Goal: Transaction & Acquisition: Purchase product/service

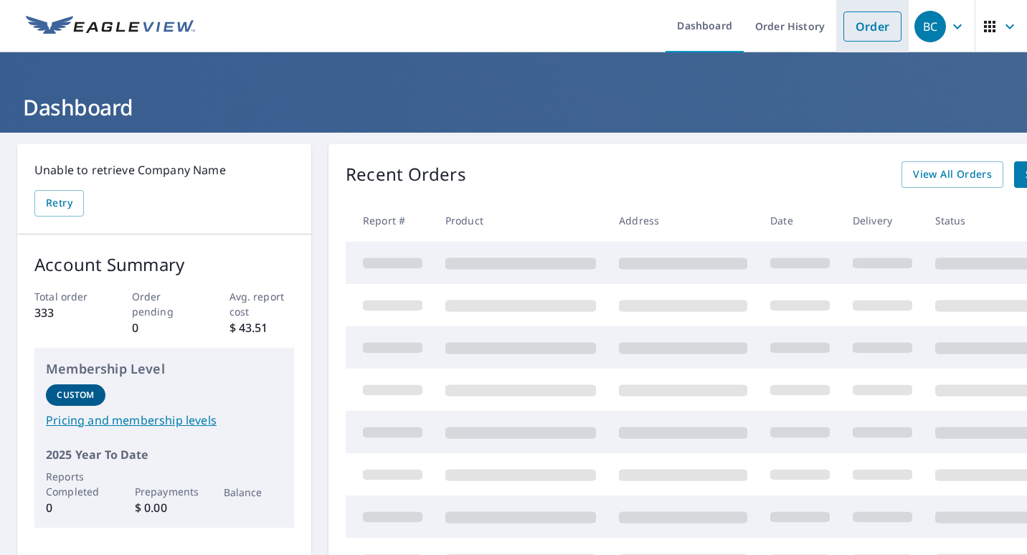
click at [862, 30] on link "Order" at bounding box center [872, 26] width 58 height 30
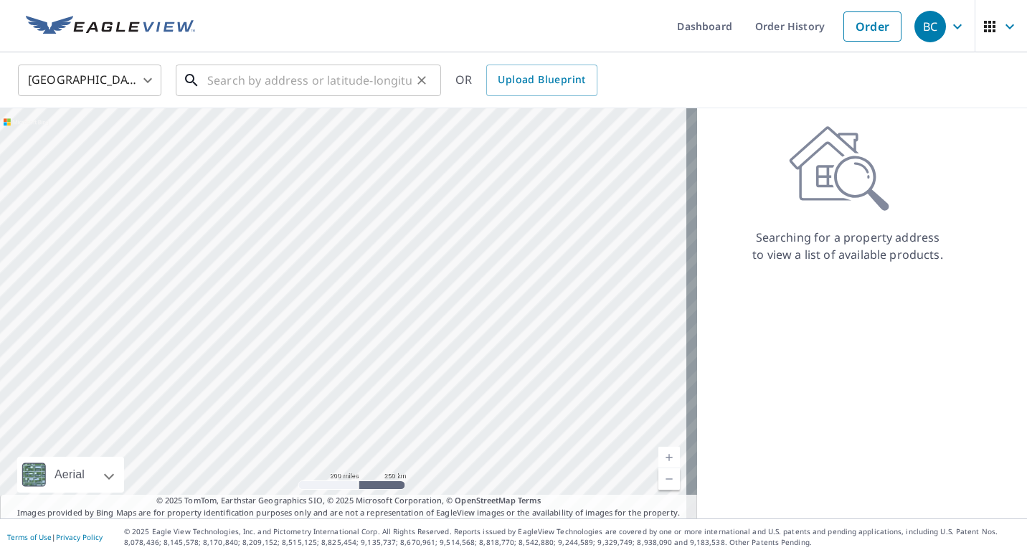
click at [249, 82] on input "text" at bounding box center [309, 80] width 204 height 40
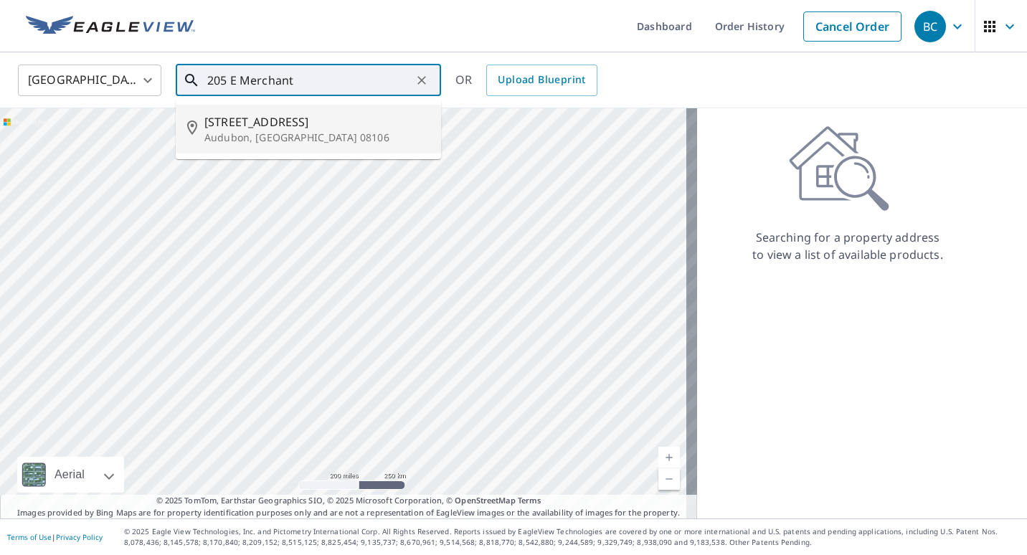
click at [245, 131] on p "Audubon, [GEOGRAPHIC_DATA] 08106" at bounding box center [316, 138] width 225 height 14
type input "[STREET_ADDRESS]"
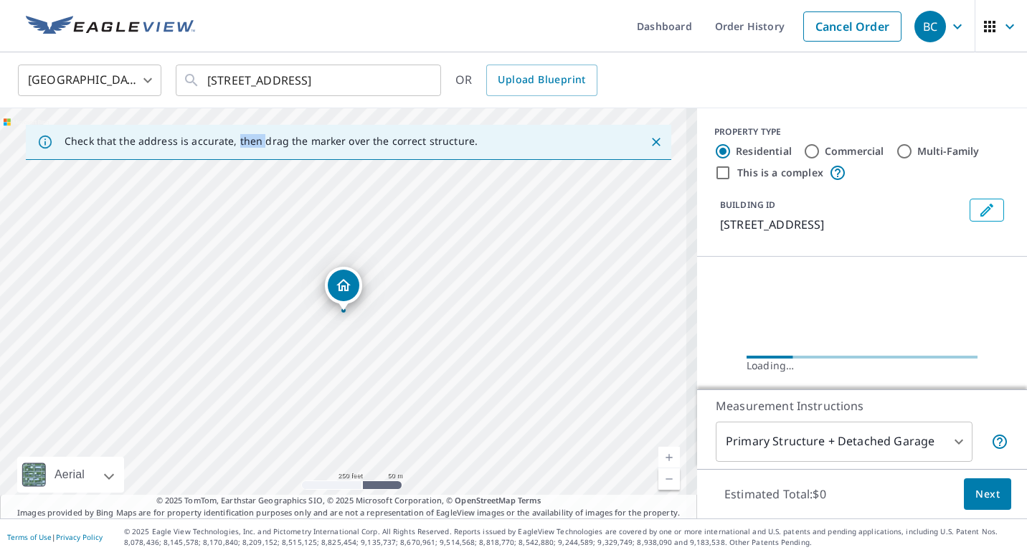
click at [245, 130] on div "Check that the address is accurate, then drag the marker over the correct struc…" at bounding box center [348, 142] width 697 height 40
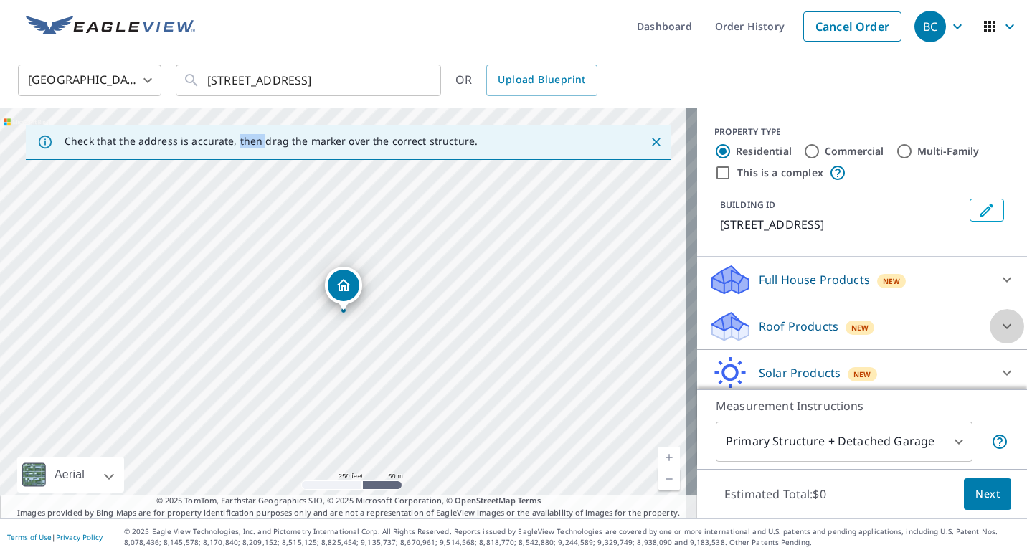
click at [998, 323] on icon at bounding box center [1006, 326] width 17 height 17
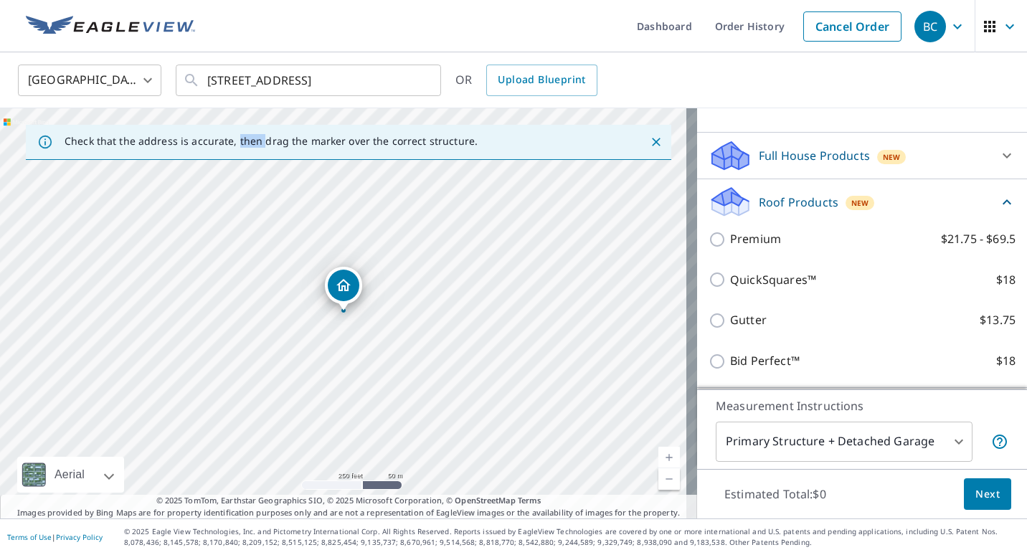
scroll to position [143, 0]
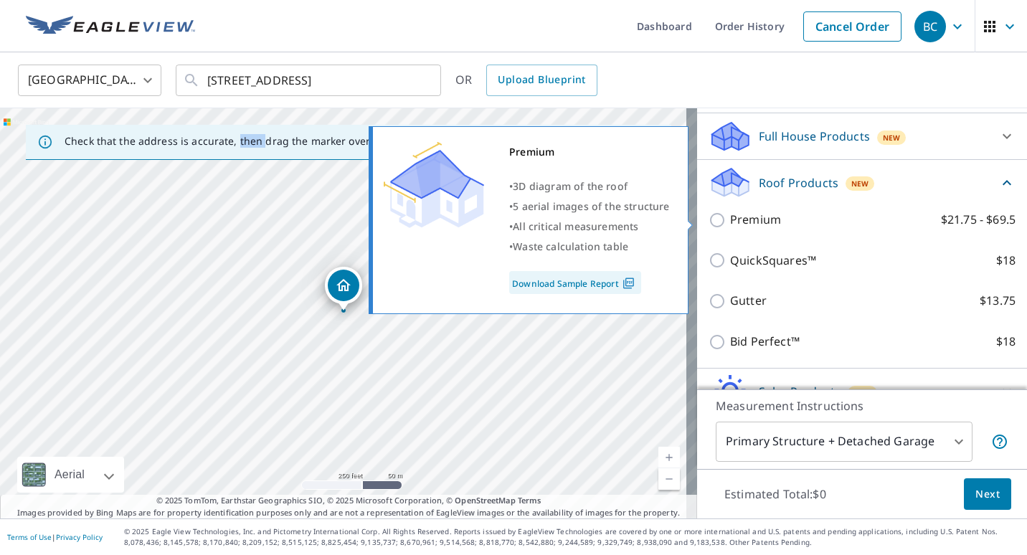
click at [708, 219] on input "Premium $21.75 - $69.5" at bounding box center [719, 220] width 22 height 17
checkbox input "true"
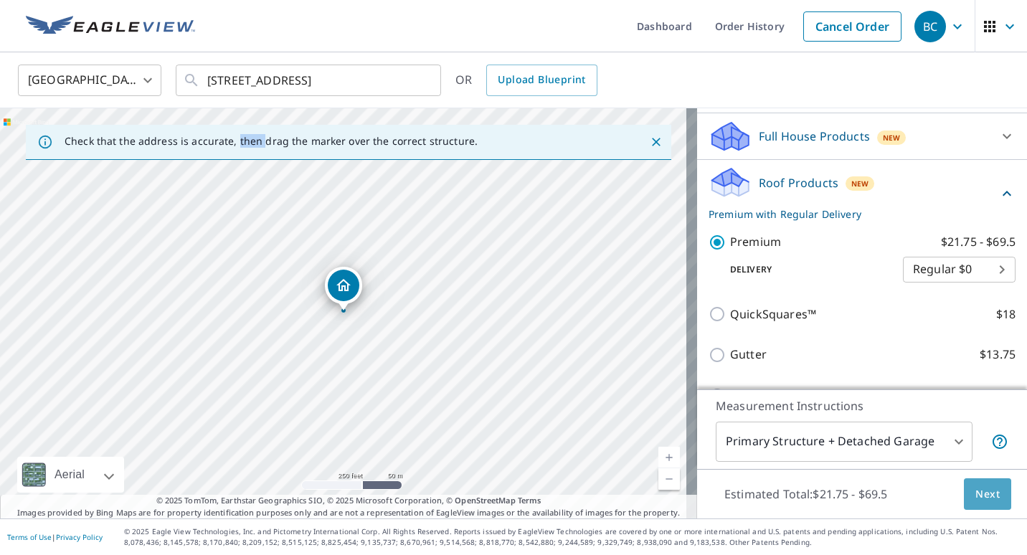
click at [975, 493] on span "Next" at bounding box center [987, 494] width 24 height 18
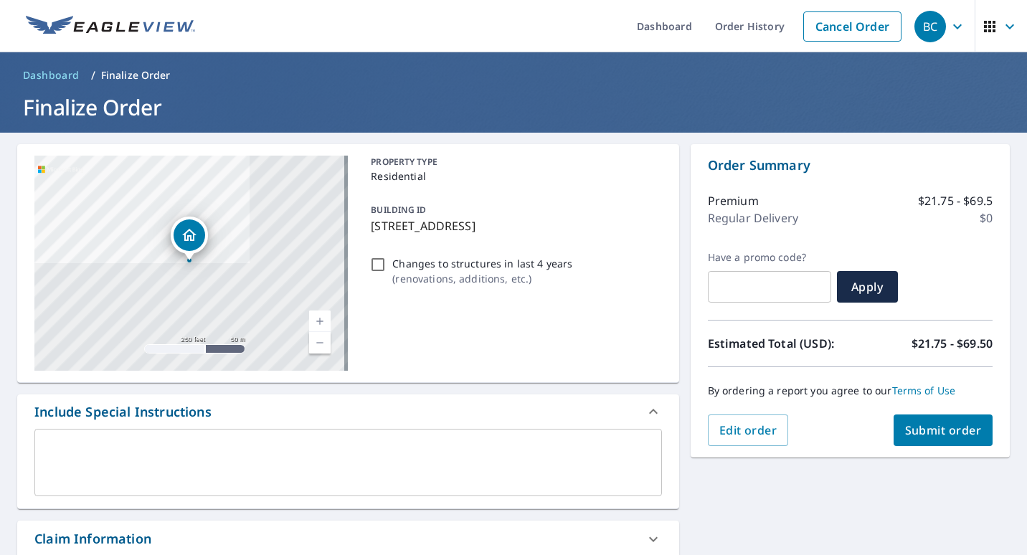
click at [926, 430] on span "Submit order" at bounding box center [943, 430] width 77 height 16
checkbox input "true"
